Goal: Information Seeking & Learning: Find specific fact

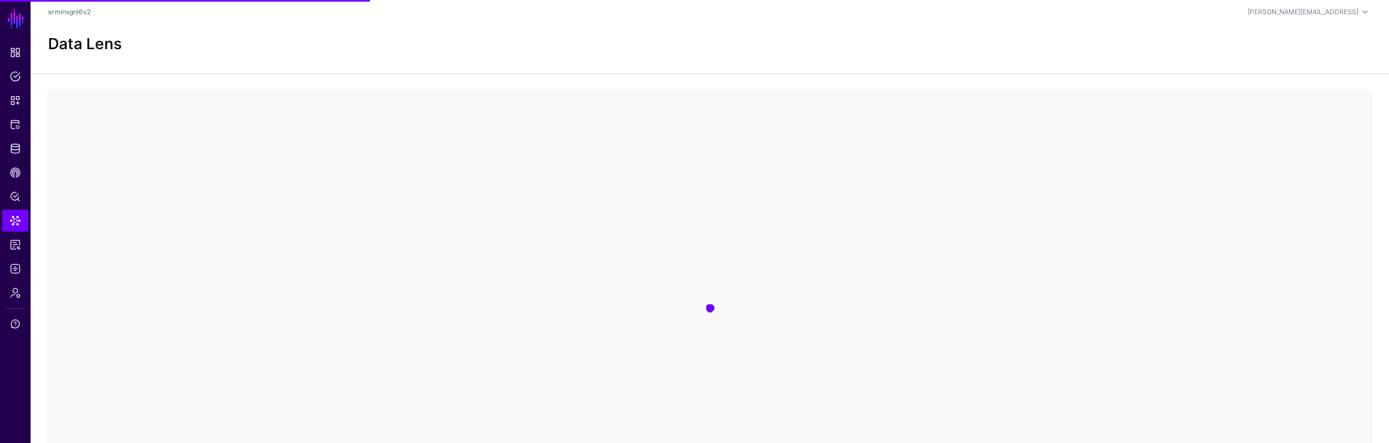
click at [1032, 297] on div at bounding box center [710, 307] width 1326 height 437
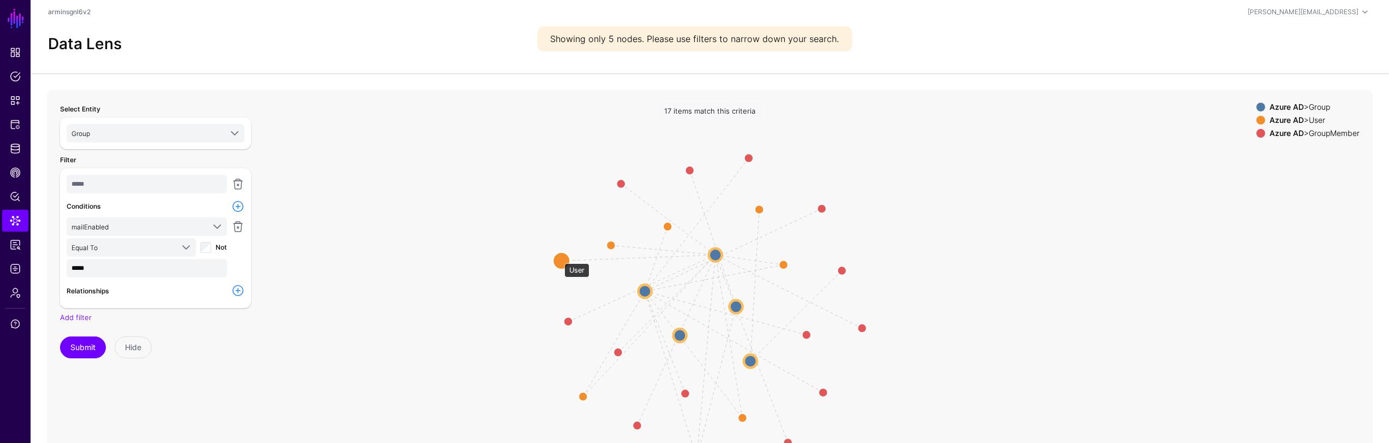
click at [559, 258] on circle at bounding box center [561, 260] width 17 height 17
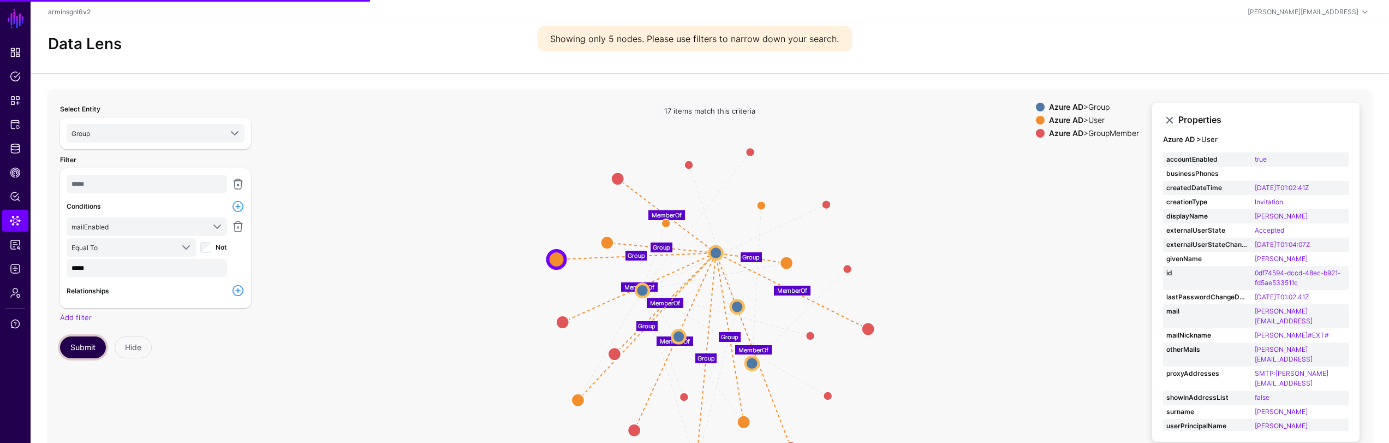
click at [71, 340] on button "Submit" at bounding box center [83, 347] width 46 height 22
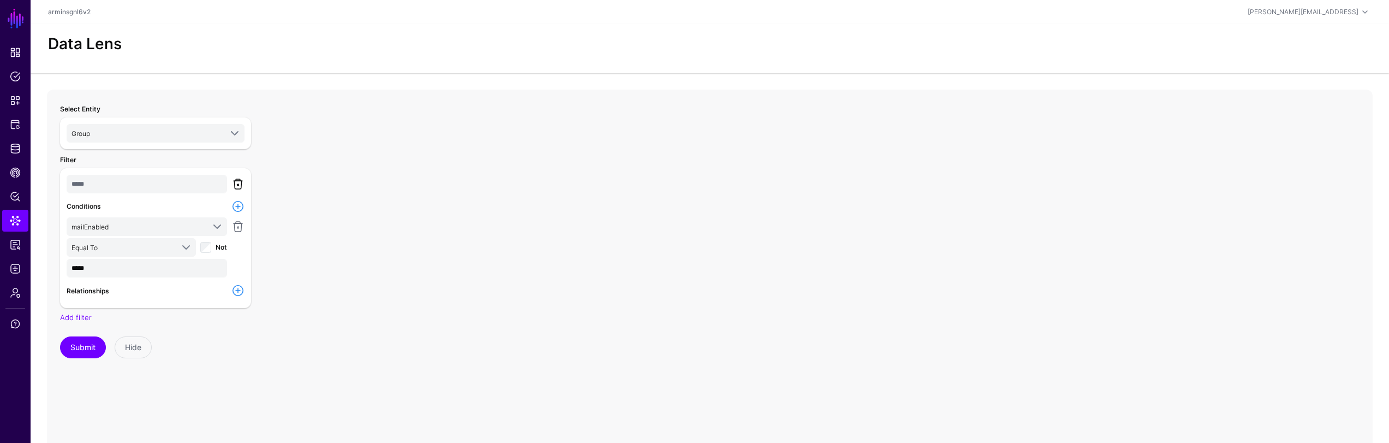
click at [237, 179] on link at bounding box center [237, 183] width 13 height 13
click at [76, 208] on button "Submit" at bounding box center [83, 205] width 46 height 22
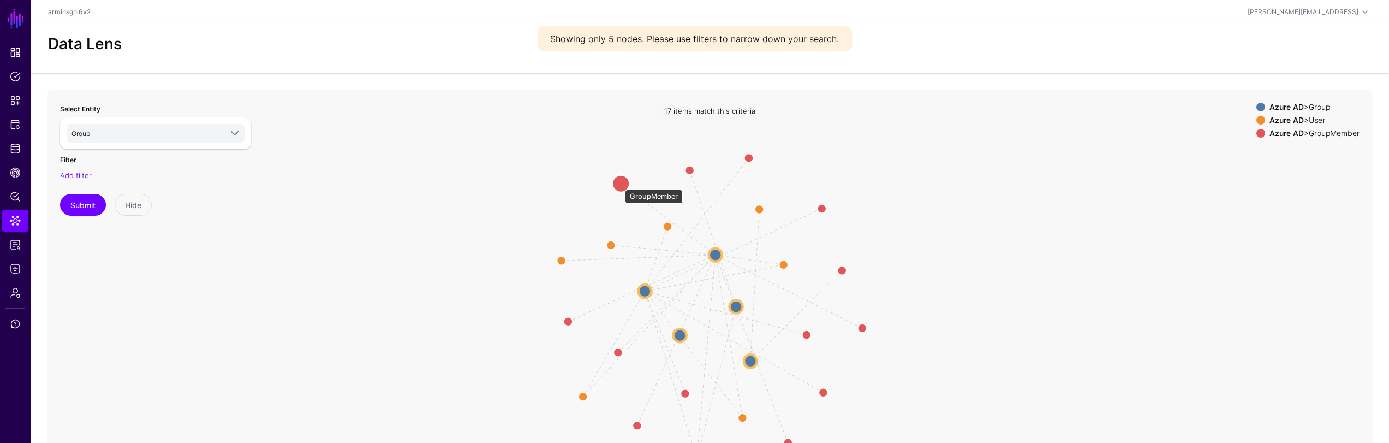
click at [619, 184] on circle at bounding box center [620, 183] width 17 height 17
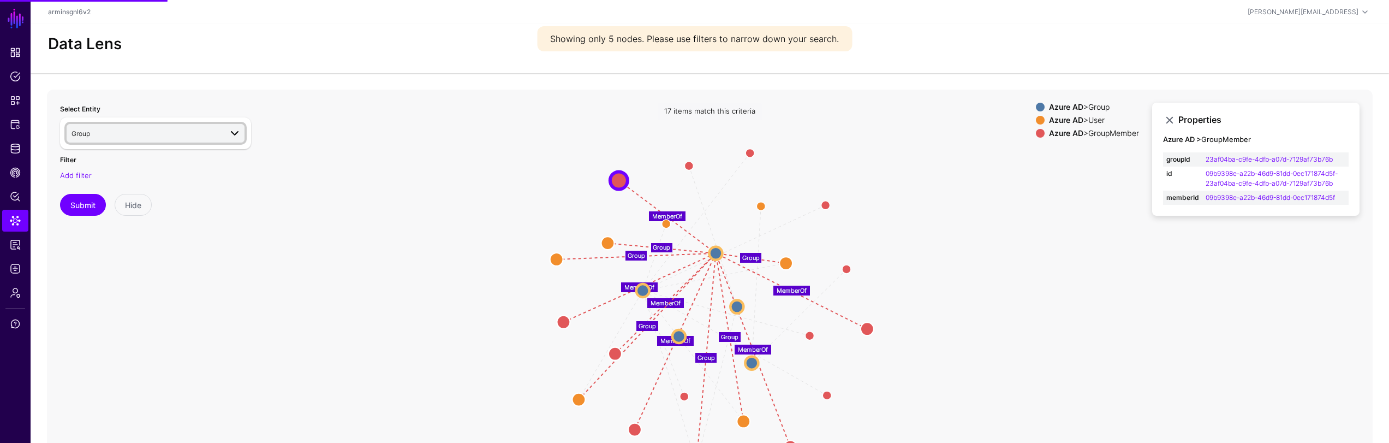
click at [153, 134] on span "Group" at bounding box center [146, 133] width 150 height 12
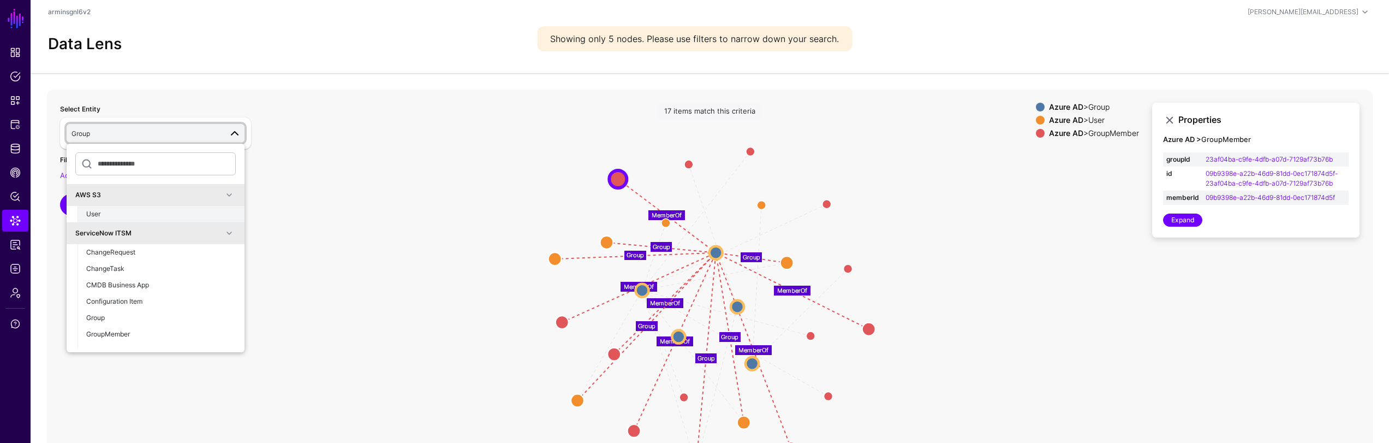
click at [152, 211] on div "User" at bounding box center [161, 214] width 150 height 10
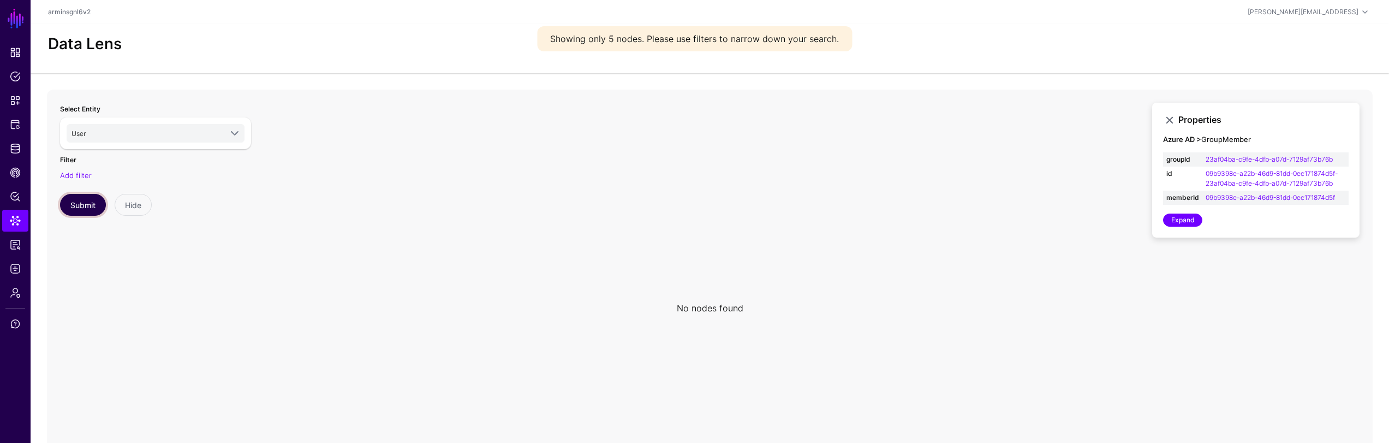
click at [88, 201] on button "Submit" at bounding box center [83, 205] width 46 height 22
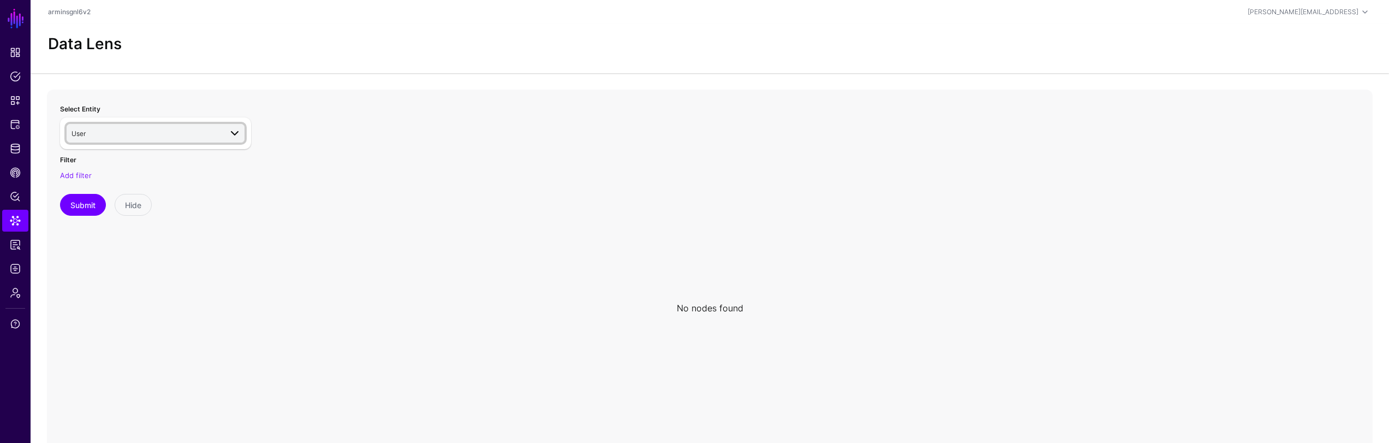
click at [160, 137] on span "User" at bounding box center [146, 133] width 150 height 12
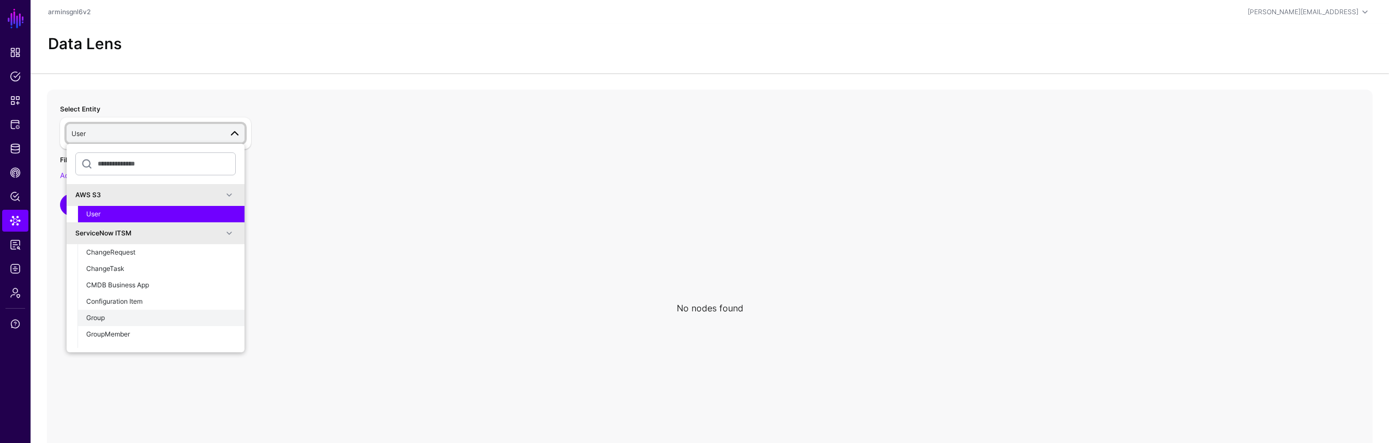
click at [114, 319] on div "Group" at bounding box center [161, 318] width 150 height 10
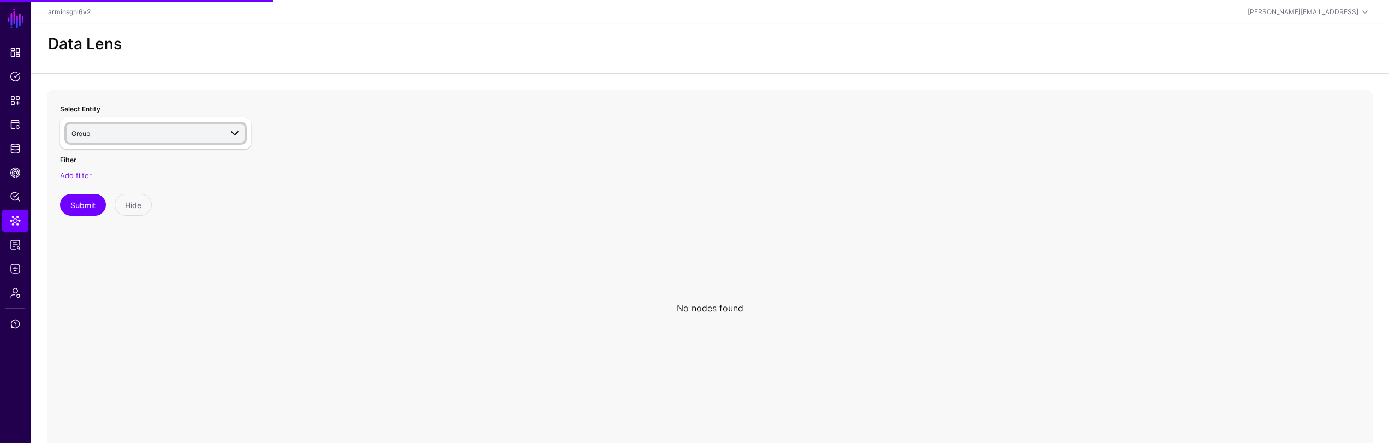
click at [213, 138] on span "Group" at bounding box center [146, 133] width 150 height 12
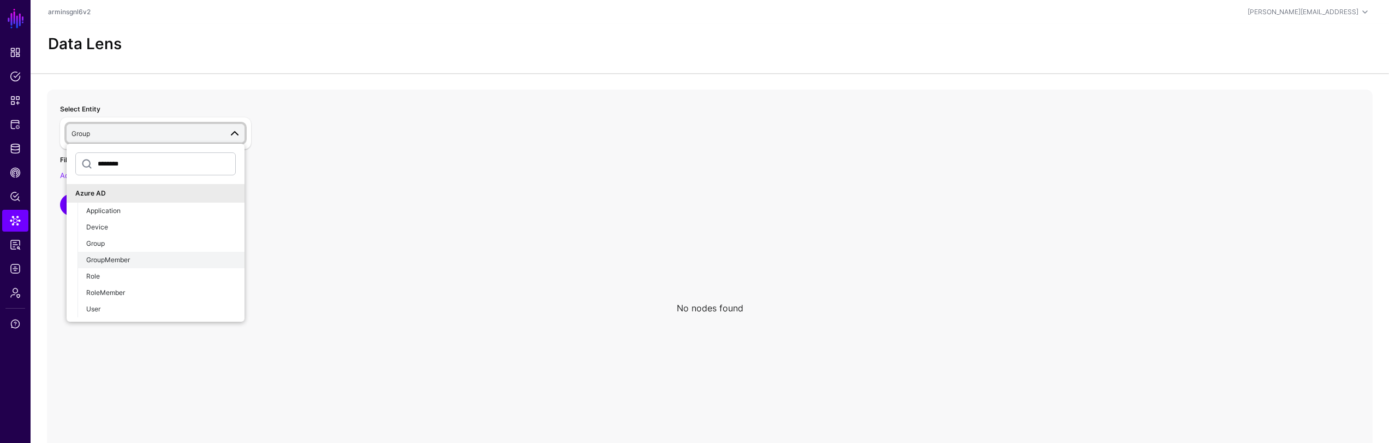
type input "********"
click at [133, 259] on div "GroupMember" at bounding box center [161, 260] width 150 height 10
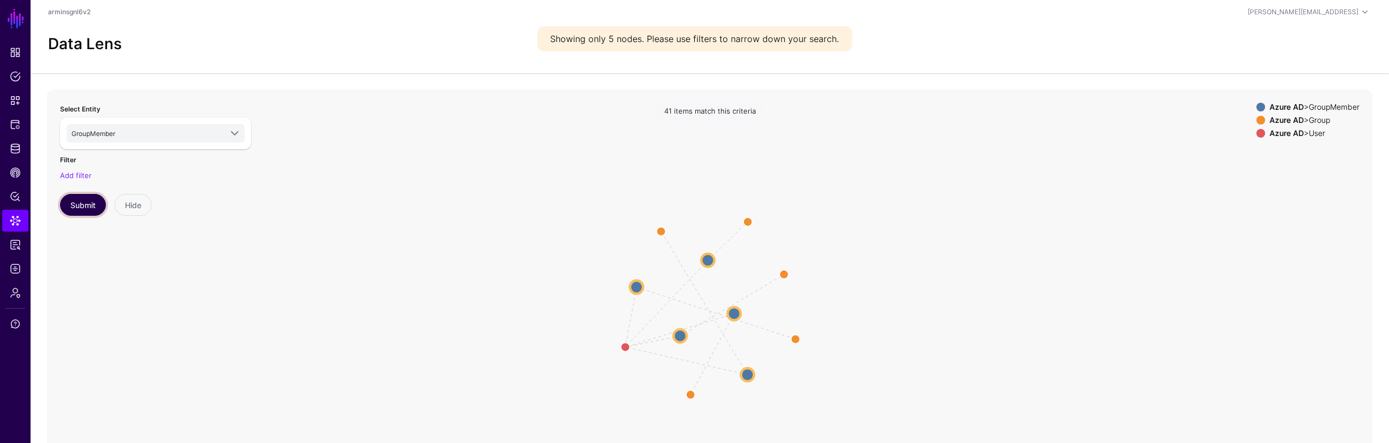
click at [92, 208] on button "Submit" at bounding box center [83, 205] width 46 height 22
click at [641, 285] on circle at bounding box center [638, 287] width 13 height 13
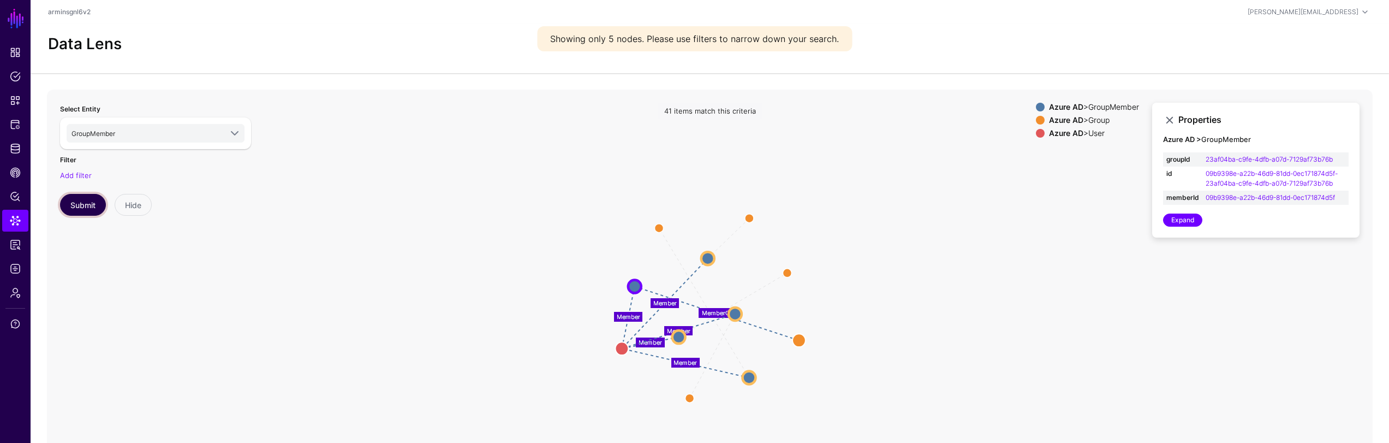
click at [87, 197] on button "Submit" at bounding box center [83, 205] width 46 height 22
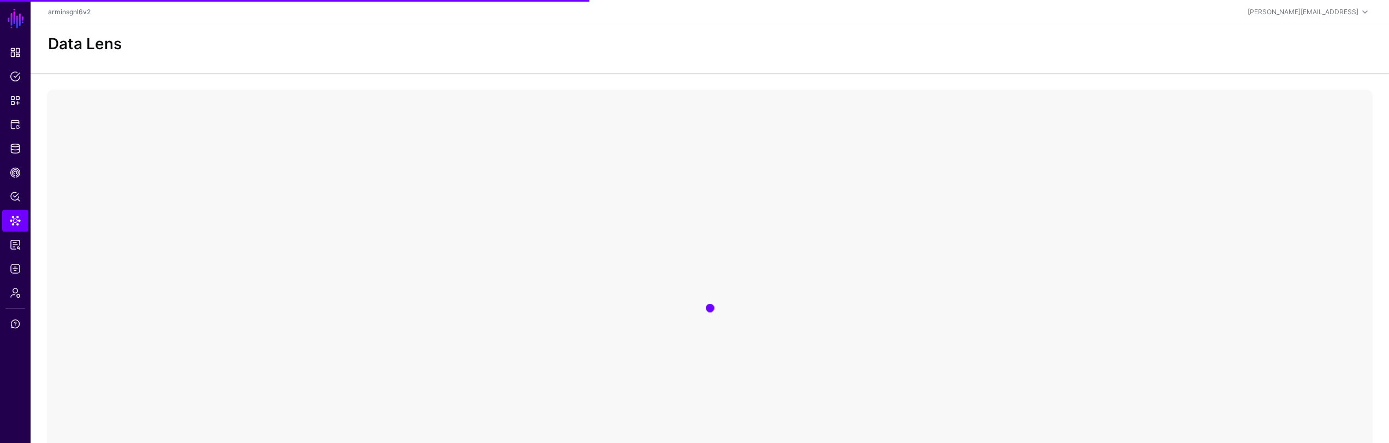
click at [896, 67] on div "Data Lens" at bounding box center [710, 48] width 1358 height 49
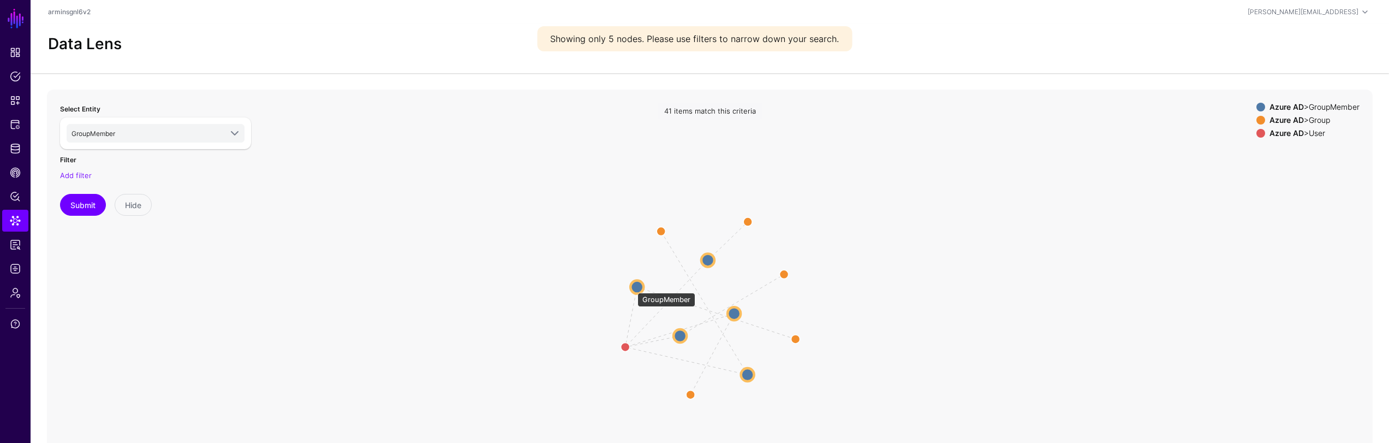
click at [633, 287] on circle at bounding box center [636, 286] width 13 height 13
click at [633, 288] on circle at bounding box center [635, 285] width 13 height 13
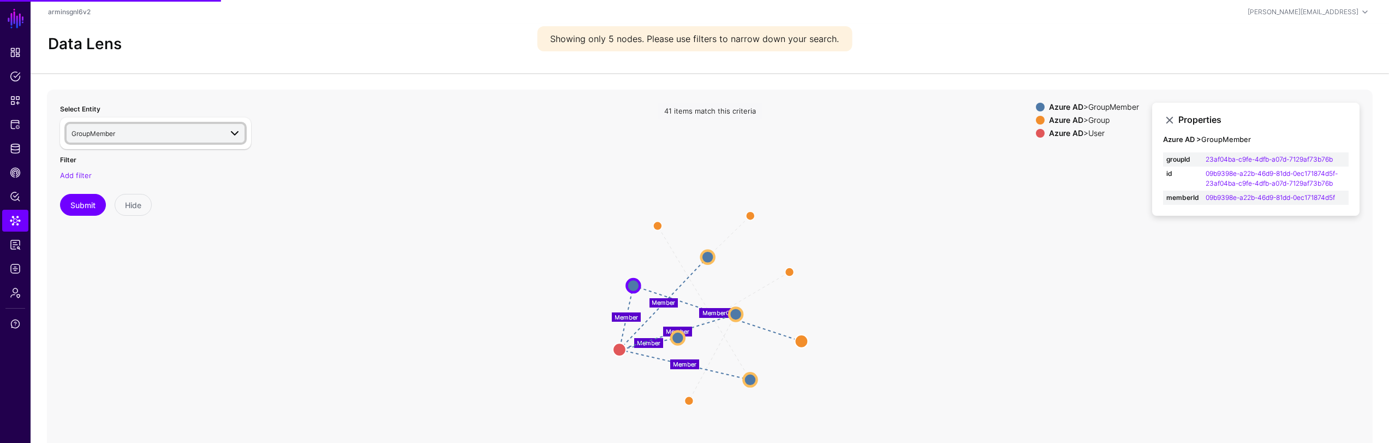
click at [227, 133] on span at bounding box center [232, 133] width 20 height 13
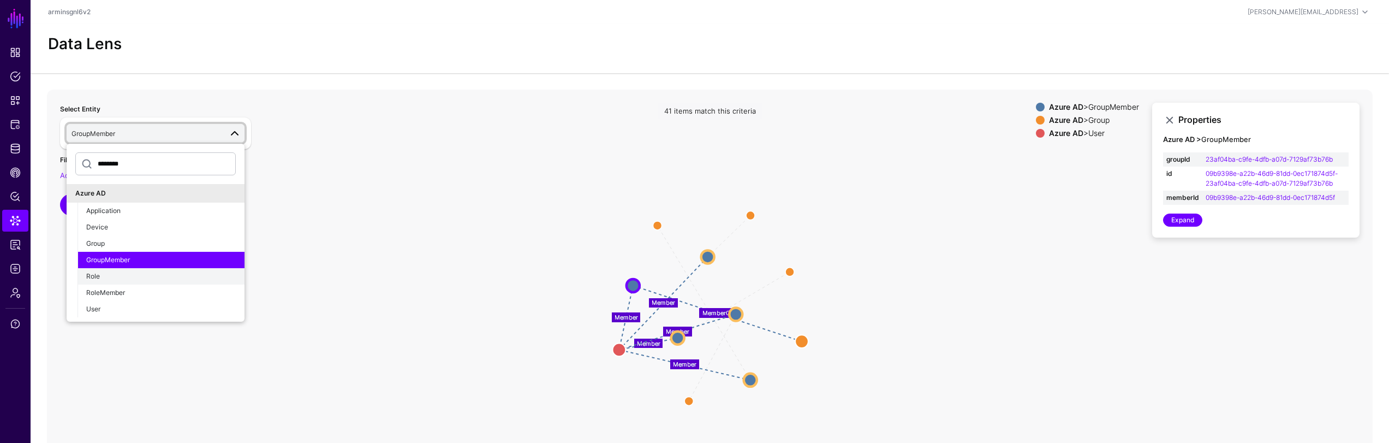
type input "********"
click at [140, 274] on div "Role" at bounding box center [161, 276] width 150 height 10
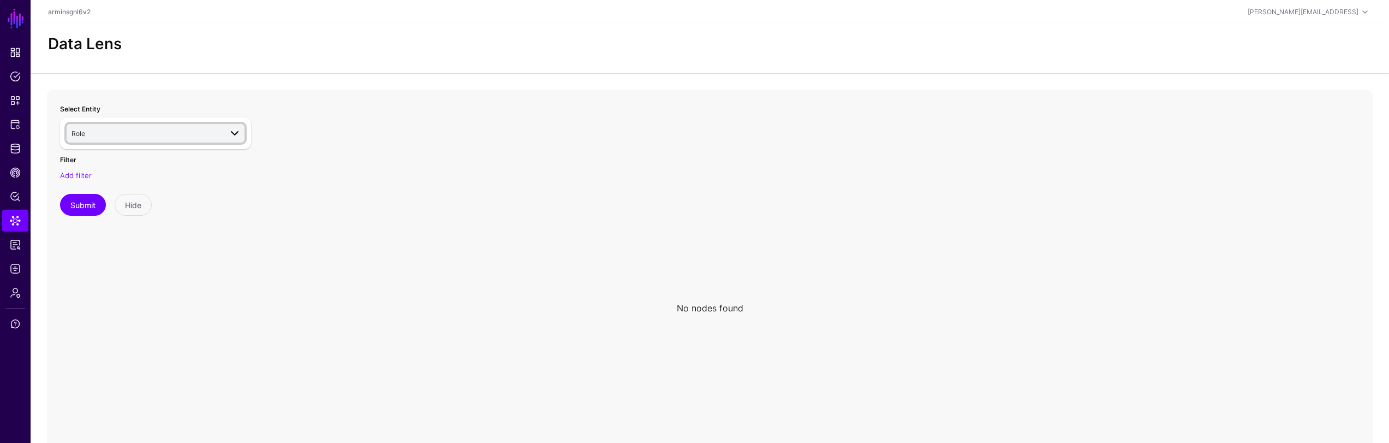
click at [202, 138] on span "Role" at bounding box center [146, 133] width 150 height 12
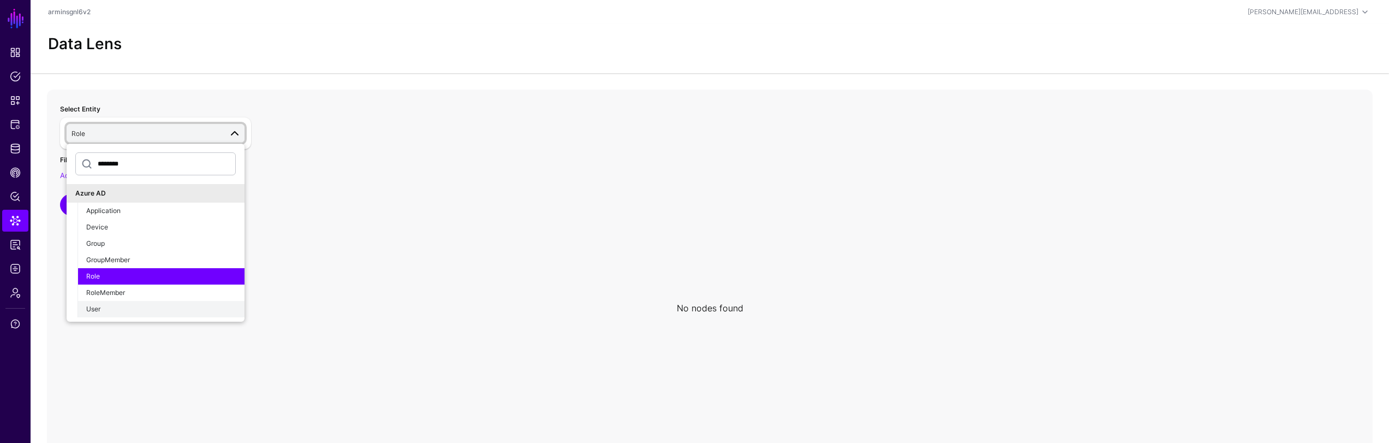
click at [149, 306] on div "User" at bounding box center [161, 309] width 150 height 10
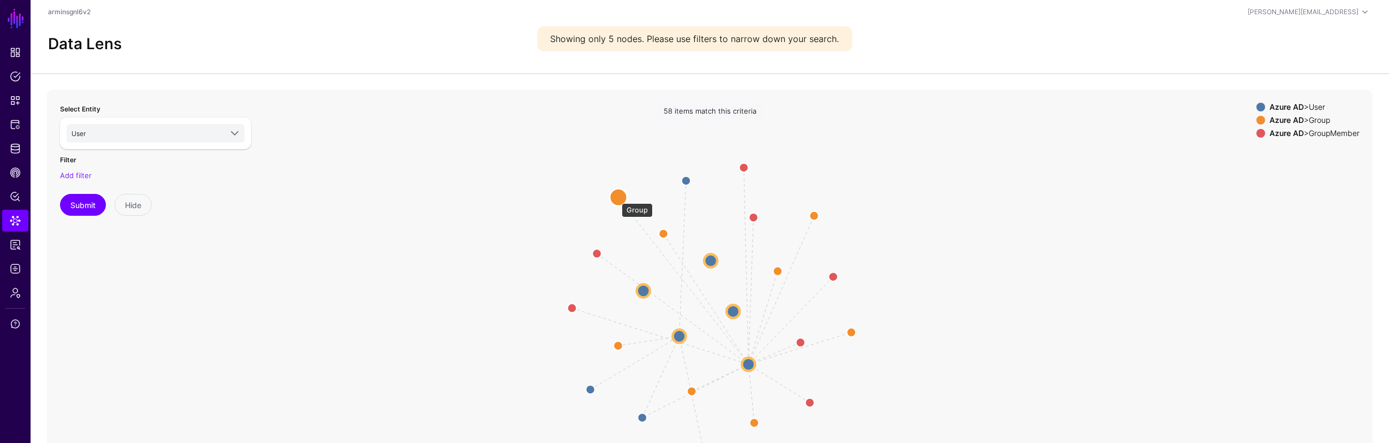
click at [616, 198] on circle at bounding box center [618, 196] width 17 height 17
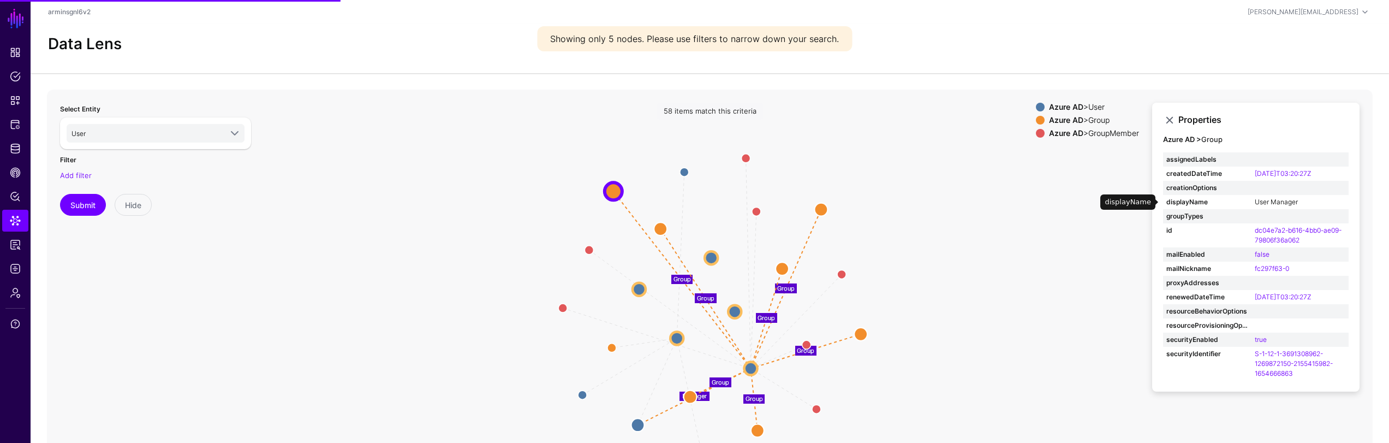
click at [1274, 199] on link "User Manager" at bounding box center [1276, 202] width 43 height 8
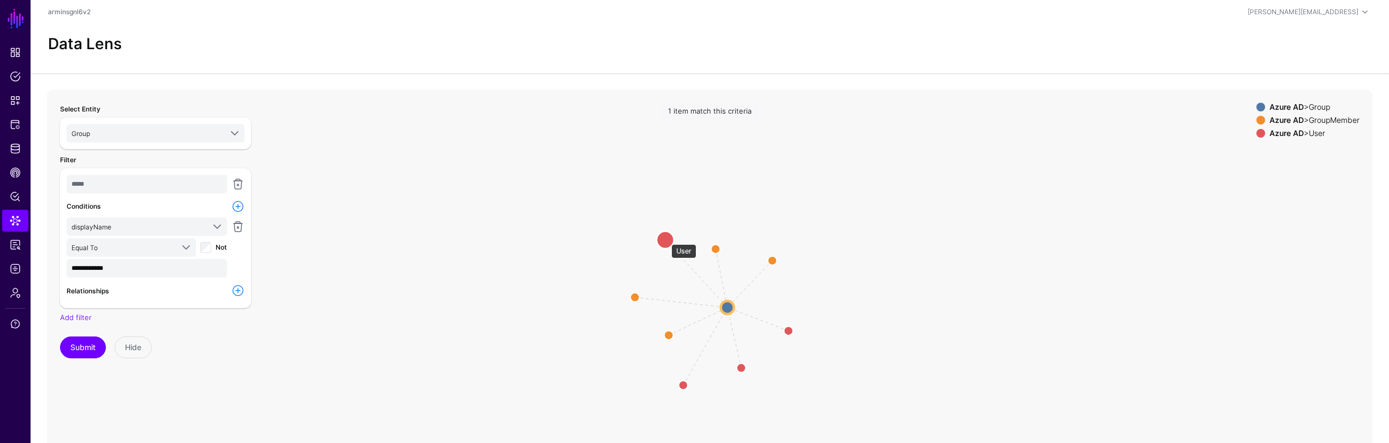
click at [665, 239] on circle at bounding box center [664, 239] width 17 height 17
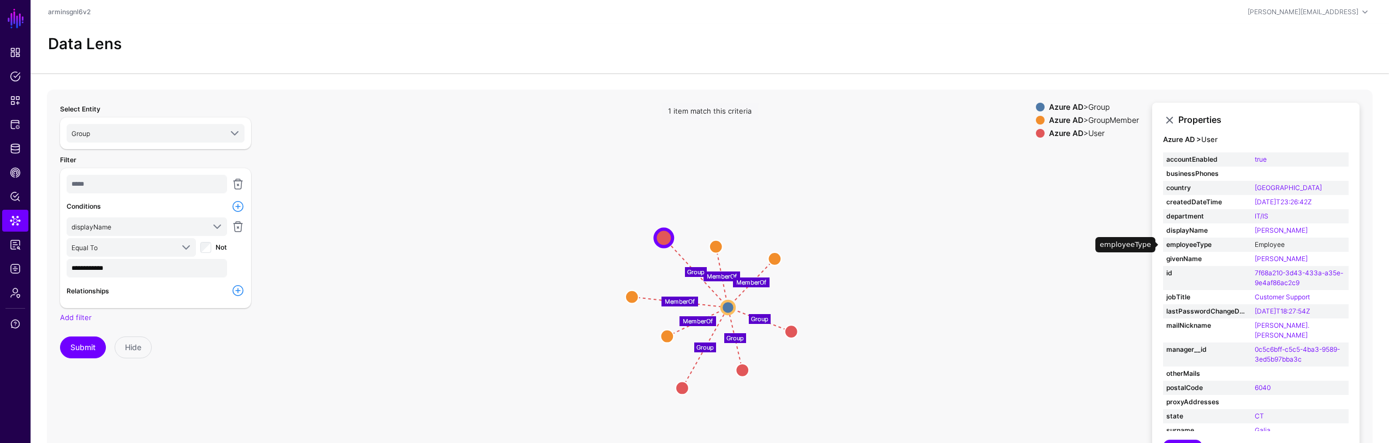
click at [1274, 242] on link "Employee" at bounding box center [1270, 244] width 30 height 8
type input "****"
type input "********"
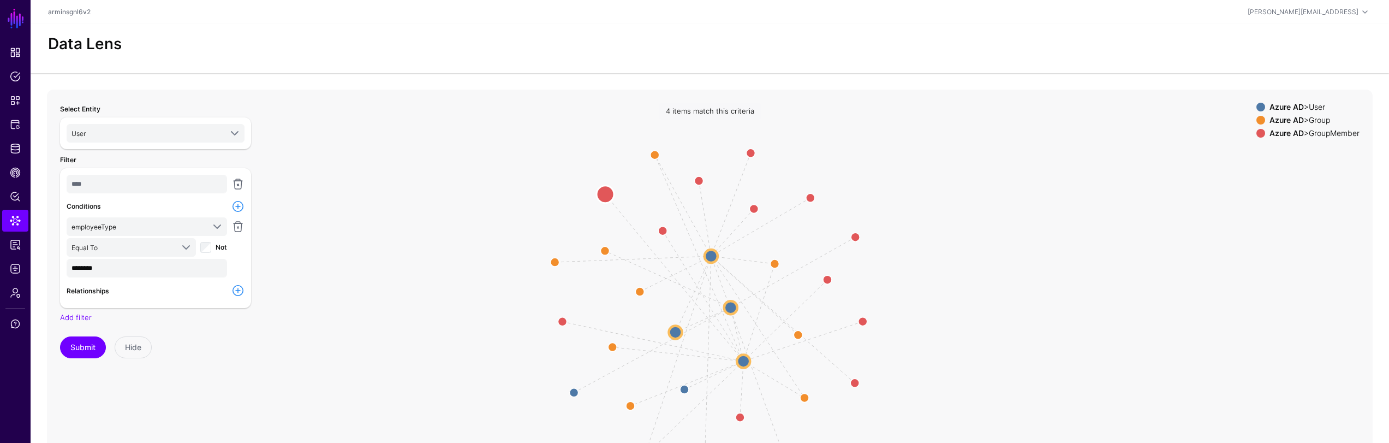
click at [608, 195] on circle at bounding box center [604, 193] width 17 height 17
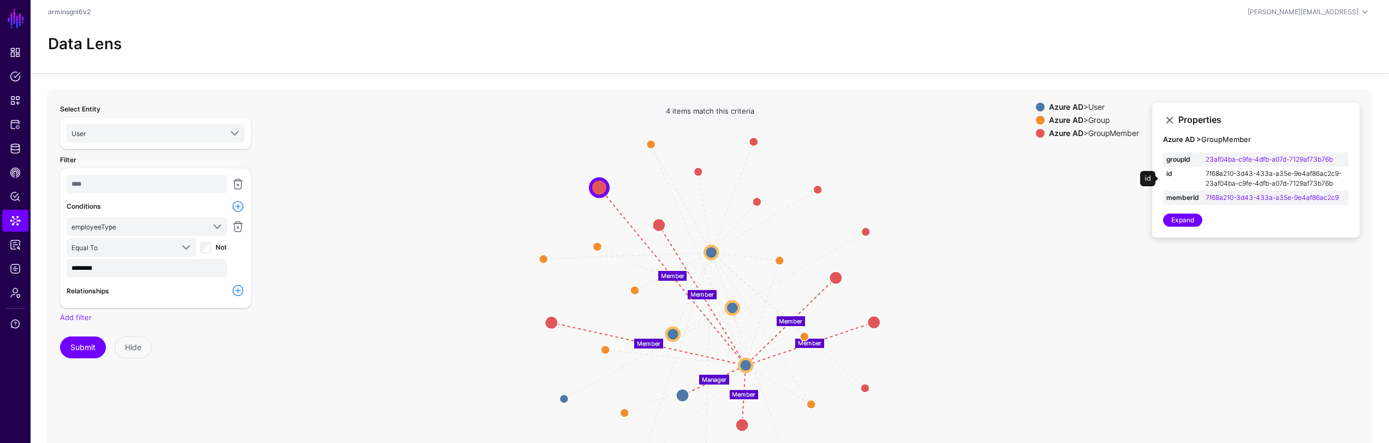
click at [1220, 174] on link "7f68a210-3d43-433a-a35e-9e4af86ac2c9-23af04ba-c9fe-4dfb-a07d-7129af73b76b" at bounding box center [1273, 178] width 136 height 18
type input "**********"
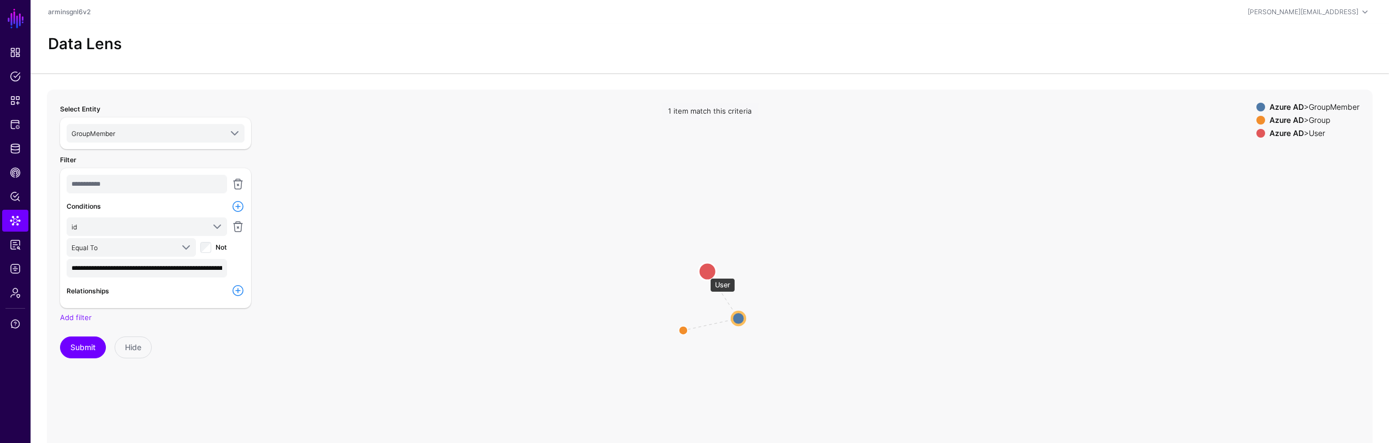
click at [705, 272] on circle at bounding box center [707, 270] width 17 height 17
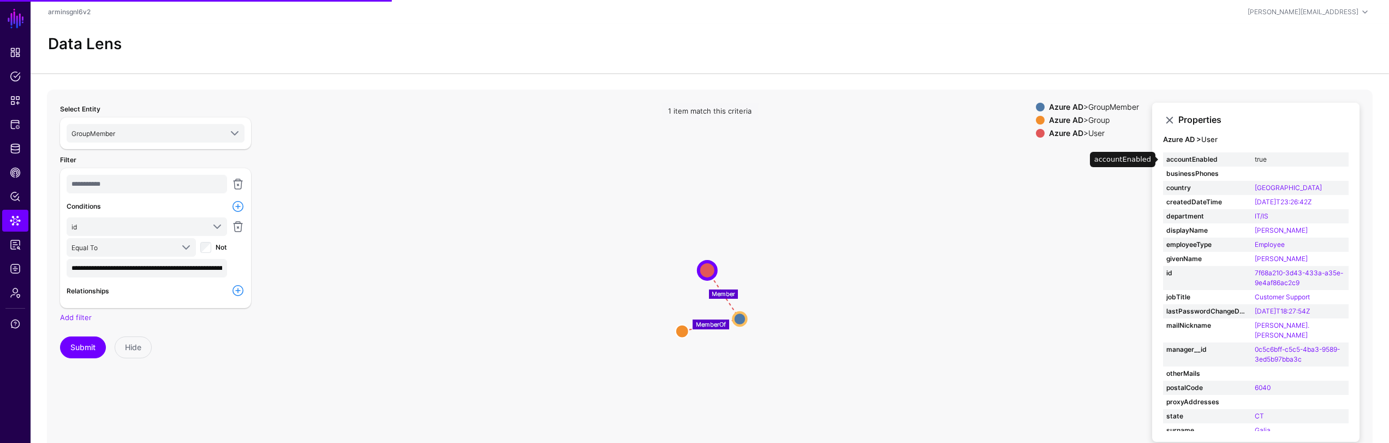
click at [1264, 158] on link "true" at bounding box center [1261, 159] width 12 height 8
type input "****"
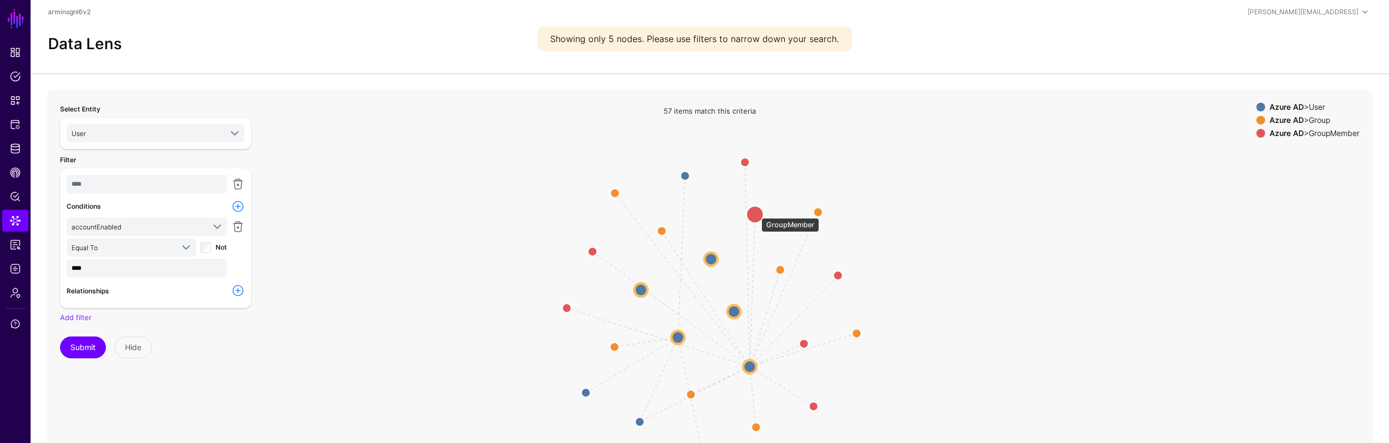
click at [756, 212] on circle at bounding box center [754, 213] width 17 height 17
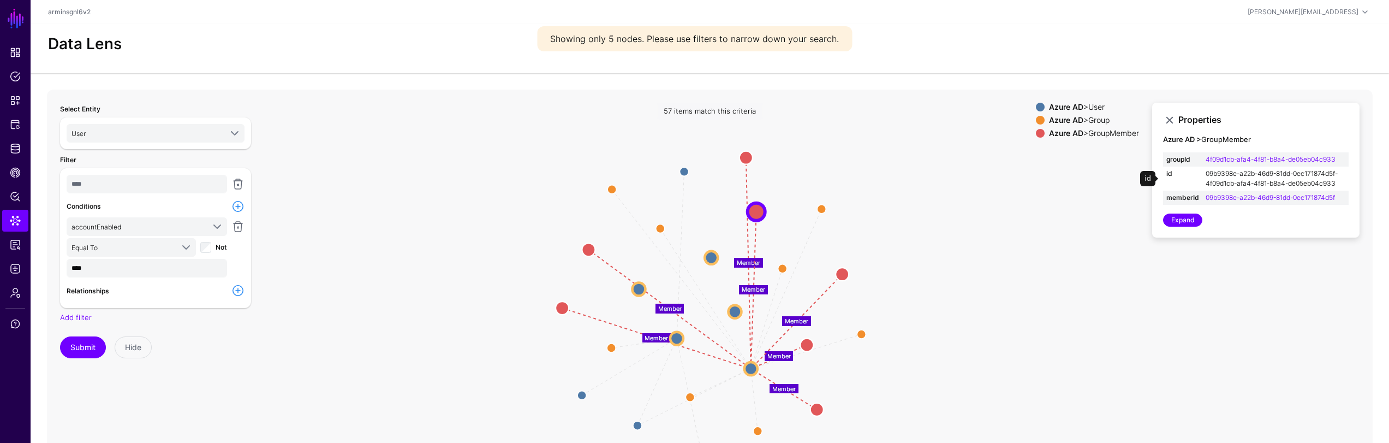
click at [1227, 181] on link "09b9398e-a22b-46d9-81dd-0ec171874d5f-4f09d1cb-afa4-4f81-b8a4-de05eb04c933" at bounding box center [1271, 178] width 132 height 18
type input "**********"
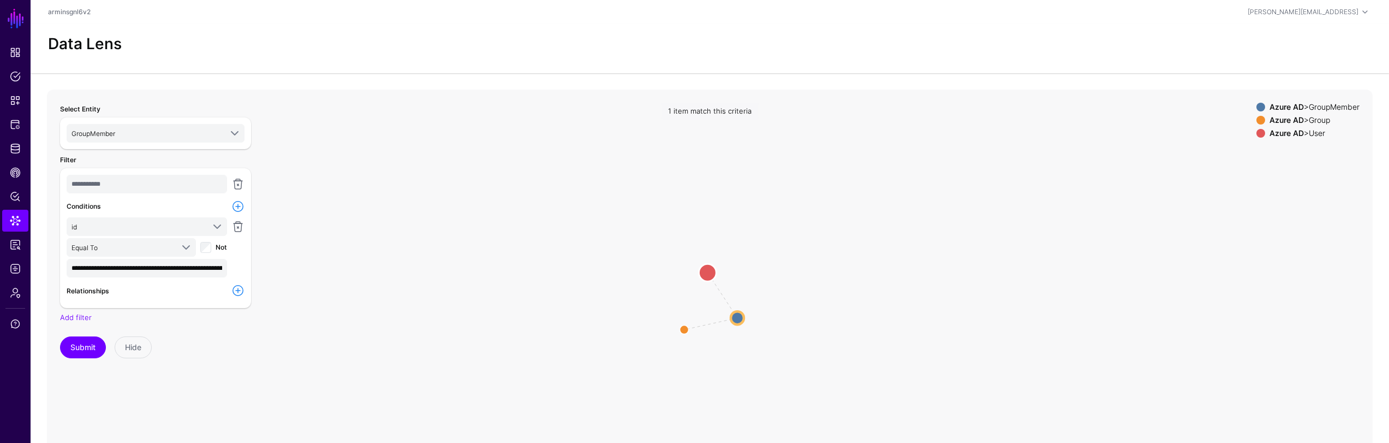
click at [707, 267] on circle at bounding box center [707, 272] width 17 height 17
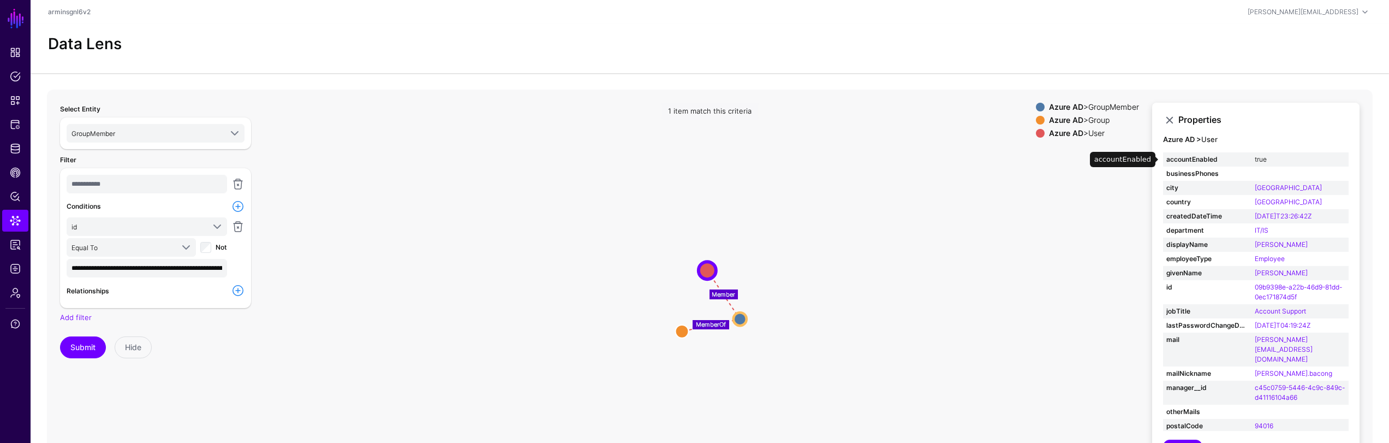
click at [1258, 158] on link "true" at bounding box center [1261, 159] width 12 height 8
type input "****"
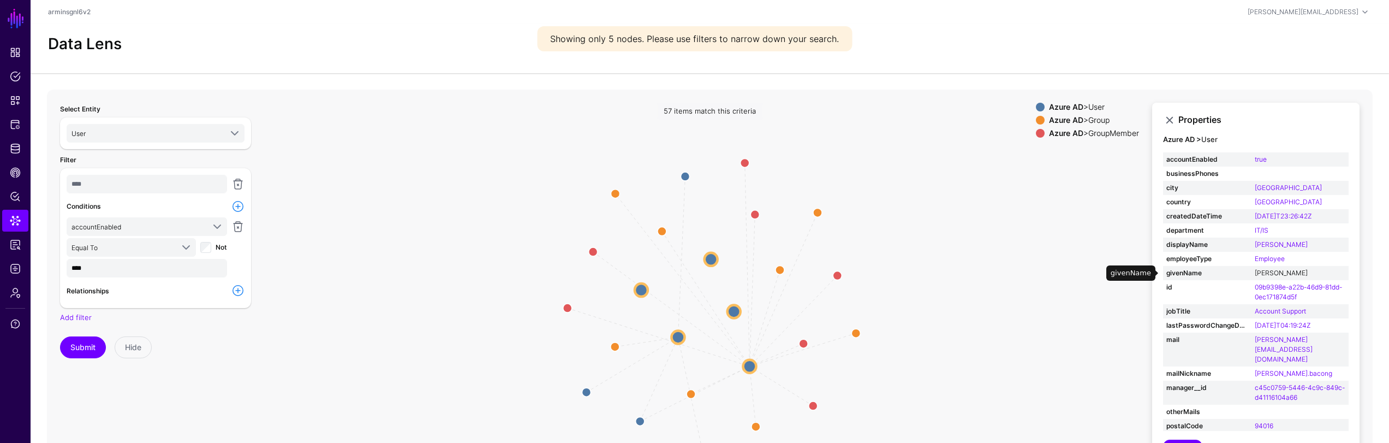
click at [1279, 271] on link "Alejandro" at bounding box center [1281, 272] width 53 height 8
type input "*********"
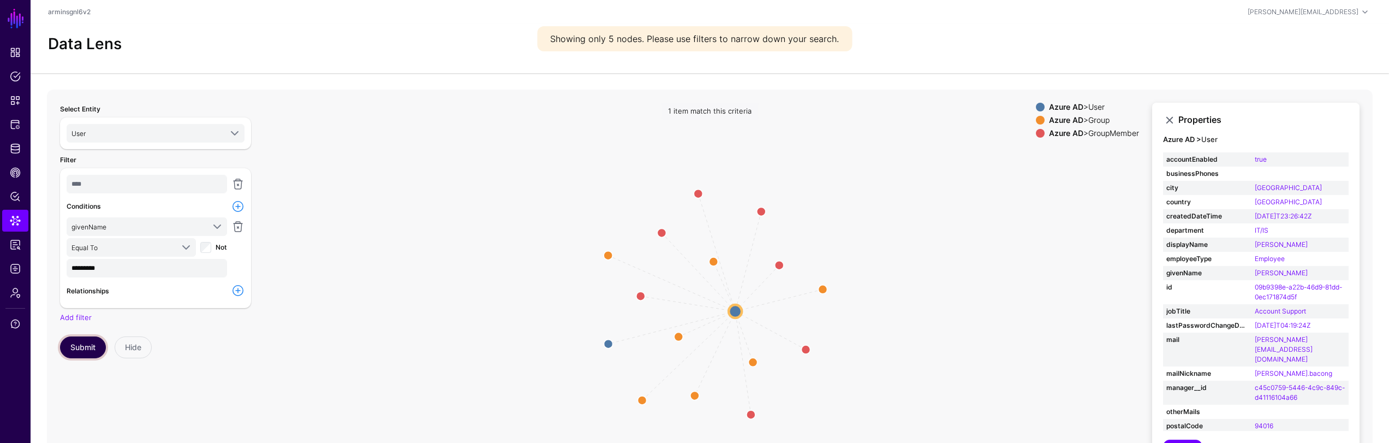
click at [89, 340] on button "Submit" at bounding box center [83, 347] width 46 height 22
